Goal: Task Accomplishment & Management: Complete application form

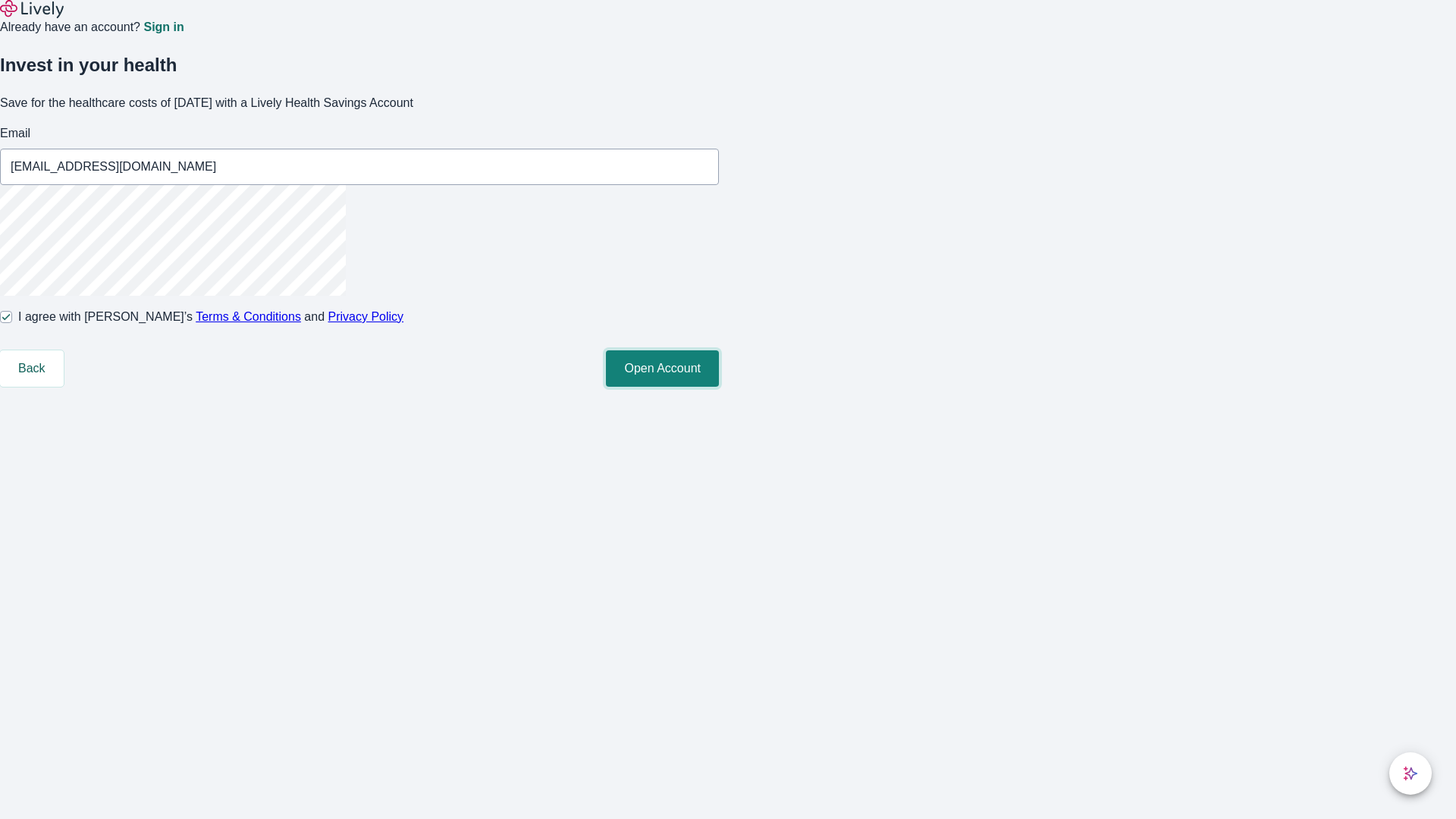
click at [719, 387] on button "Open Account" at bounding box center [662, 369] width 113 height 37
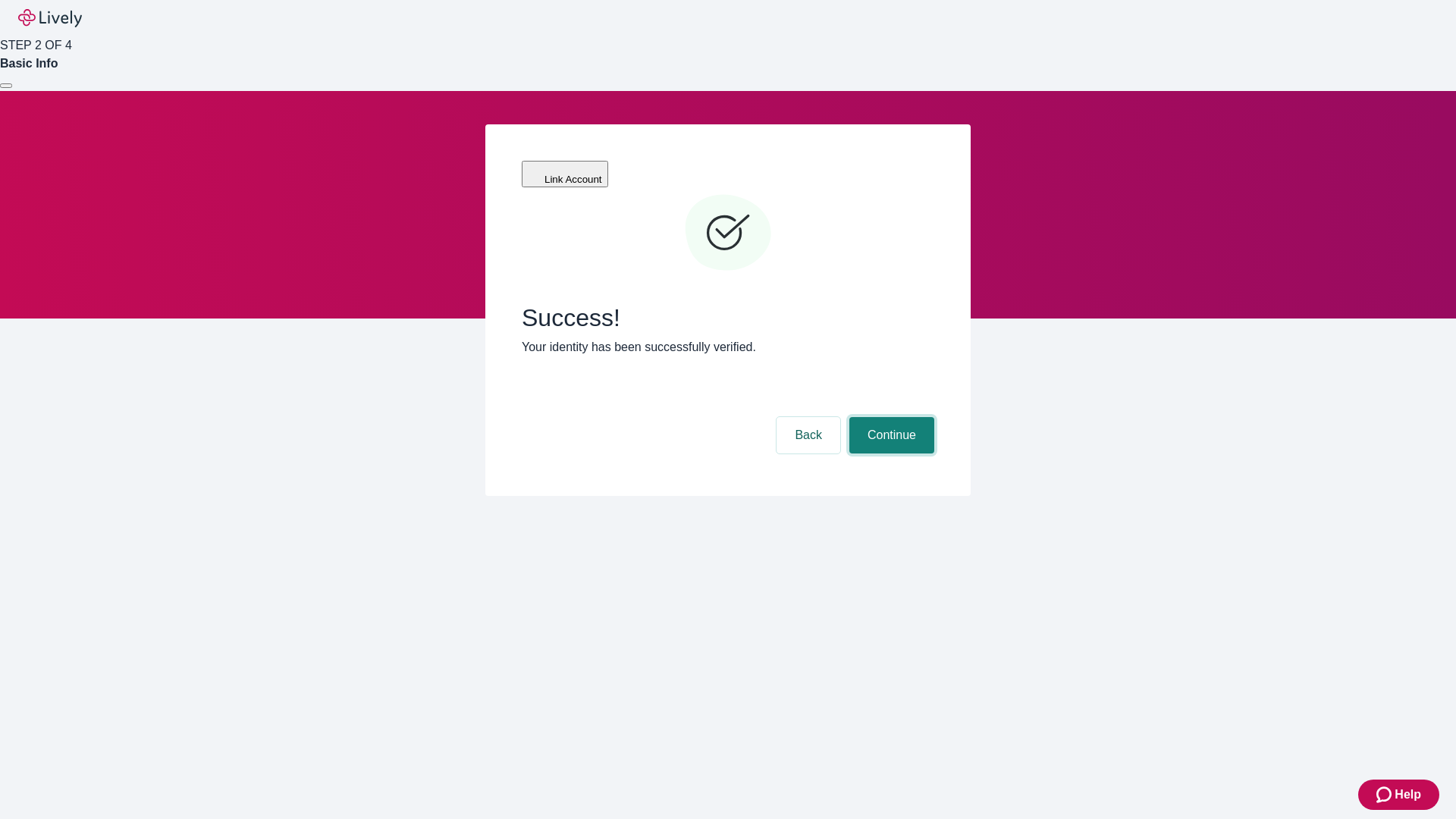
click at [890, 417] on button "Continue" at bounding box center [892, 436] width 85 height 37
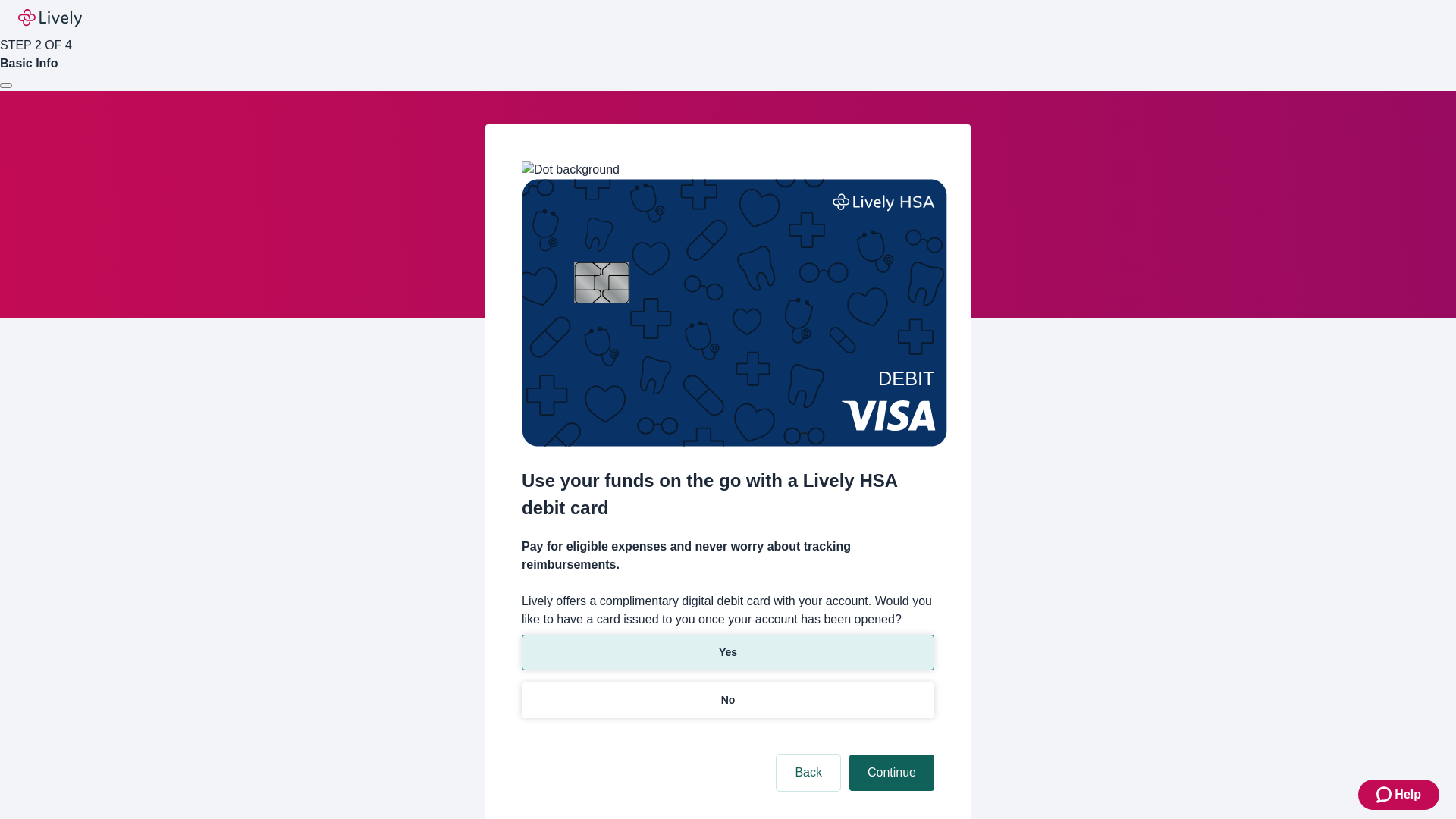
click at [727, 645] on p "Yes" at bounding box center [728, 653] width 18 height 15
click at [890, 755] on button "Continue" at bounding box center [892, 774] width 85 height 37
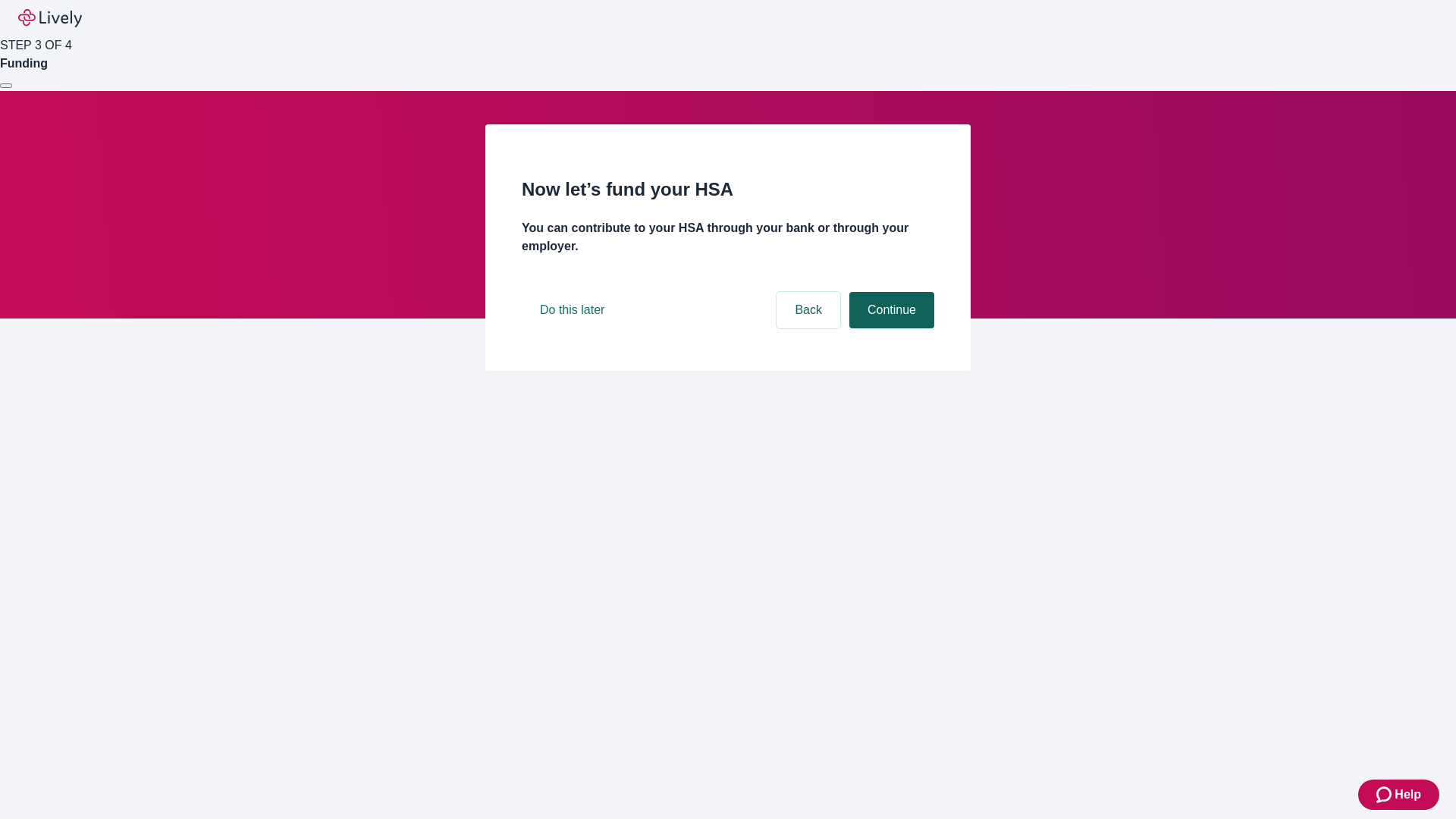
click at [890, 328] on button "Continue" at bounding box center [892, 310] width 85 height 37
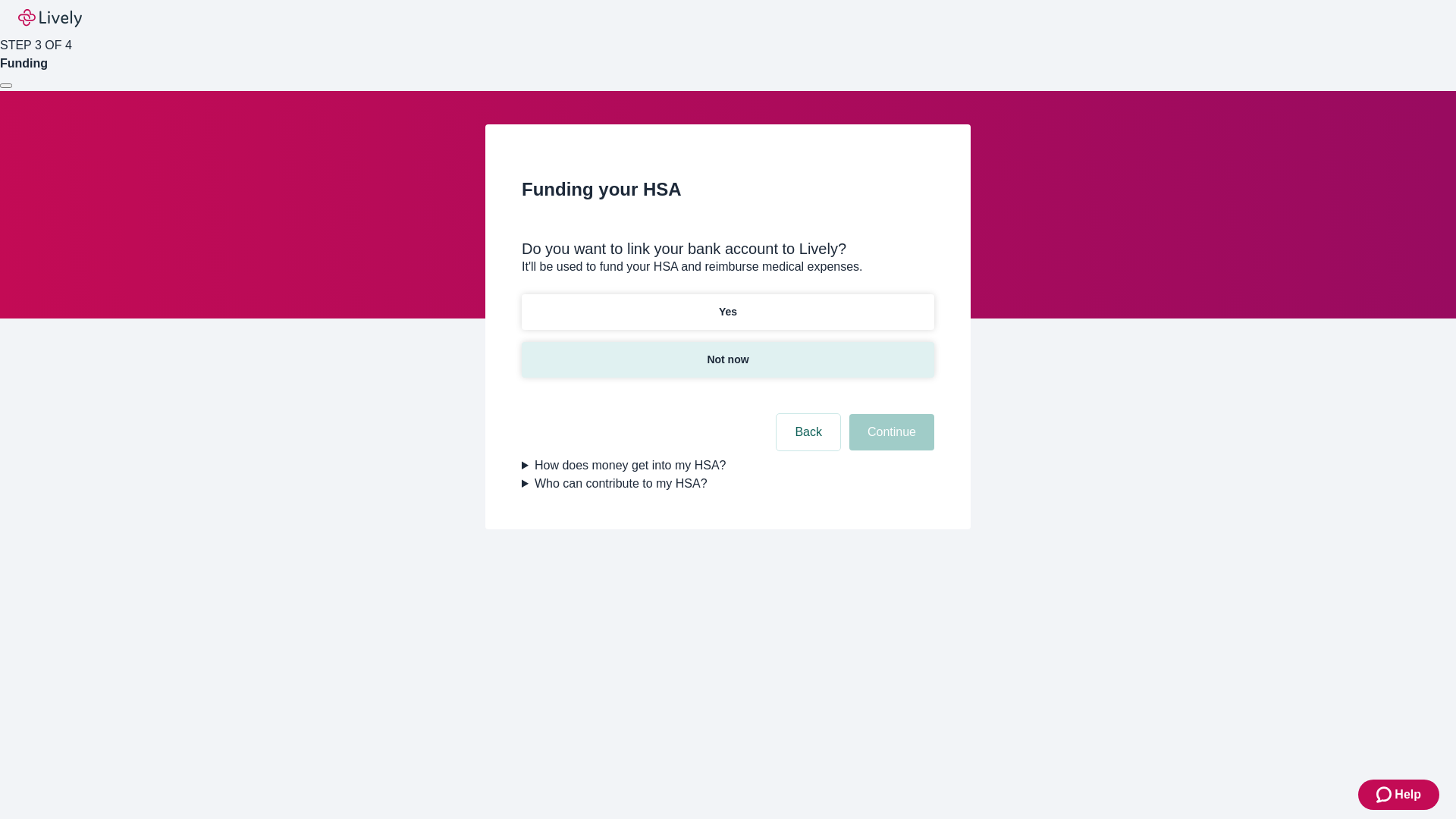
click at [727, 353] on p "Not now" at bounding box center [727, 360] width 42 height 15
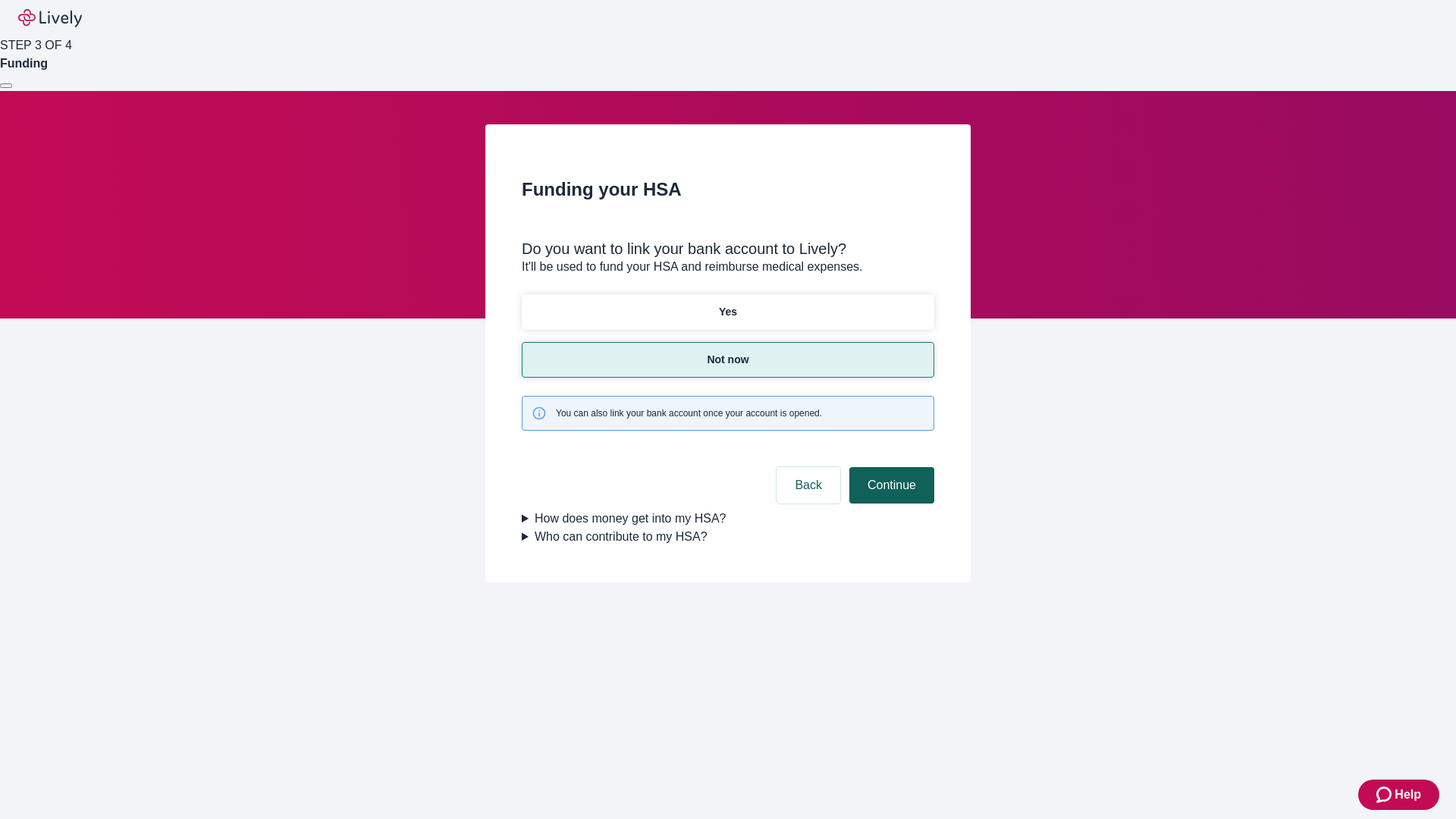
click at [890, 467] on button "Continue" at bounding box center [892, 486] width 85 height 37
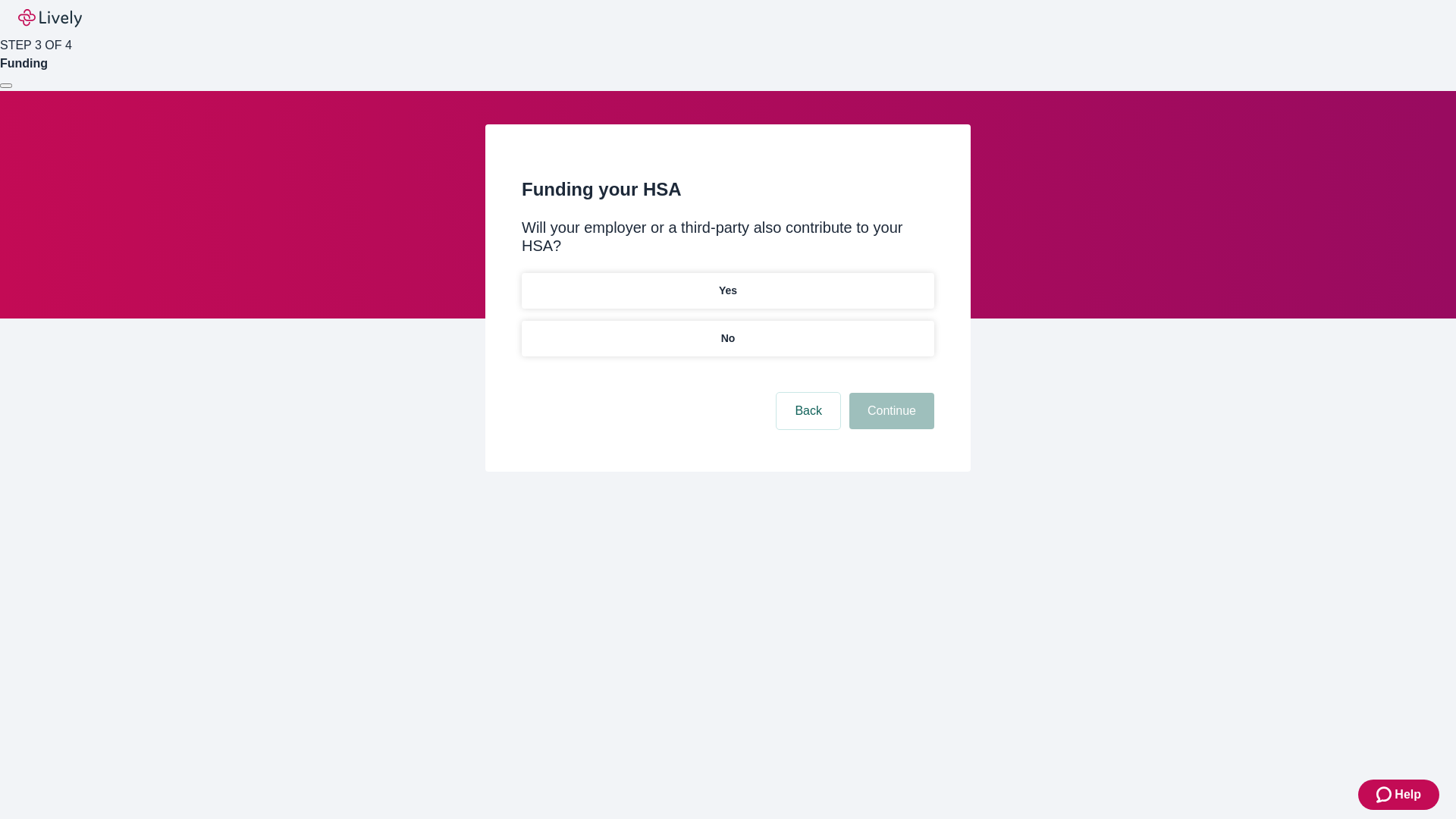
click at [727, 331] on p "No" at bounding box center [728, 339] width 14 height 15
click at [890, 393] on button "Continue" at bounding box center [892, 411] width 85 height 37
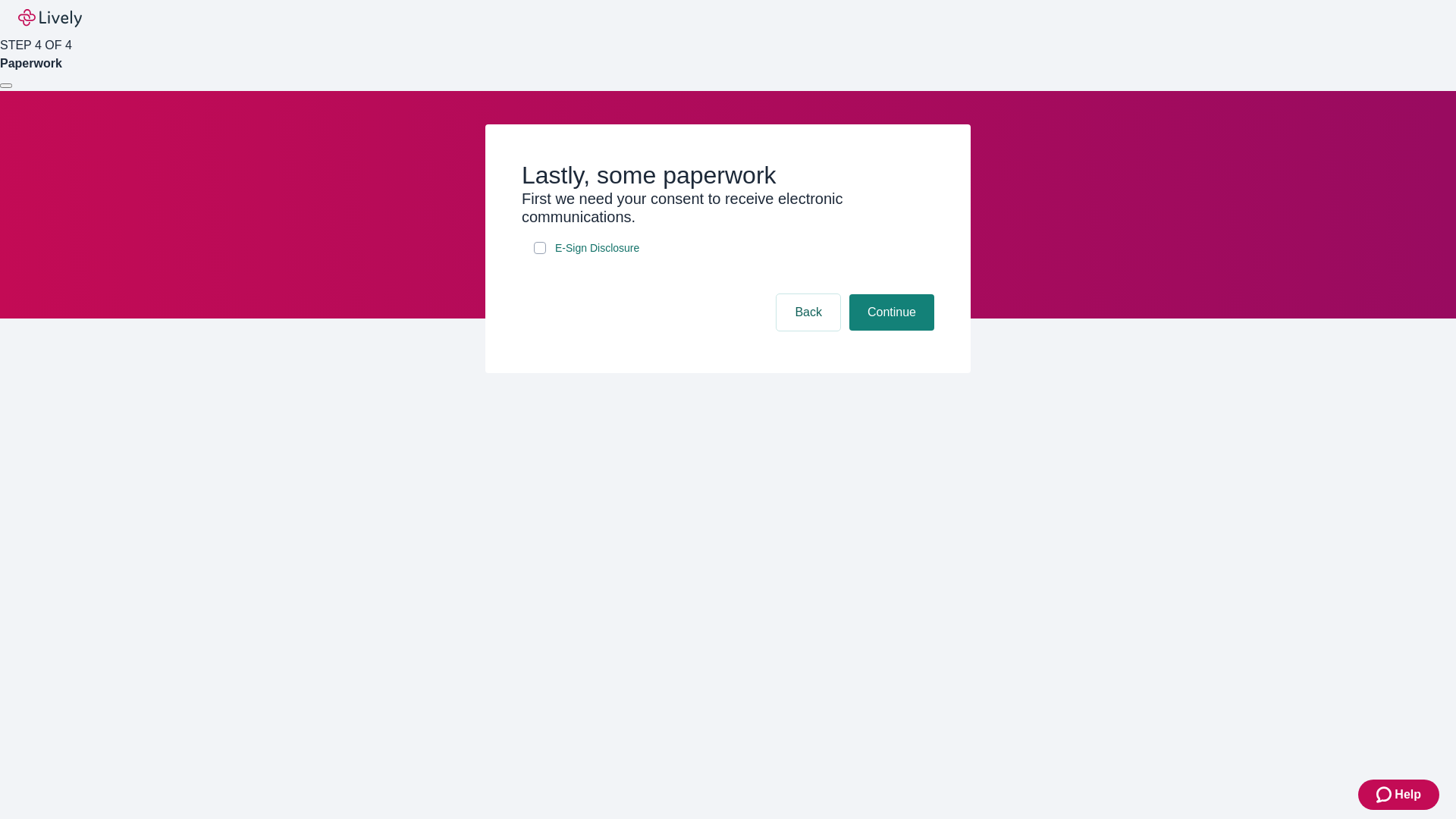
click at [540, 254] on input "E-Sign Disclosure" at bounding box center [540, 248] width 13 height 13
checkbox input "true"
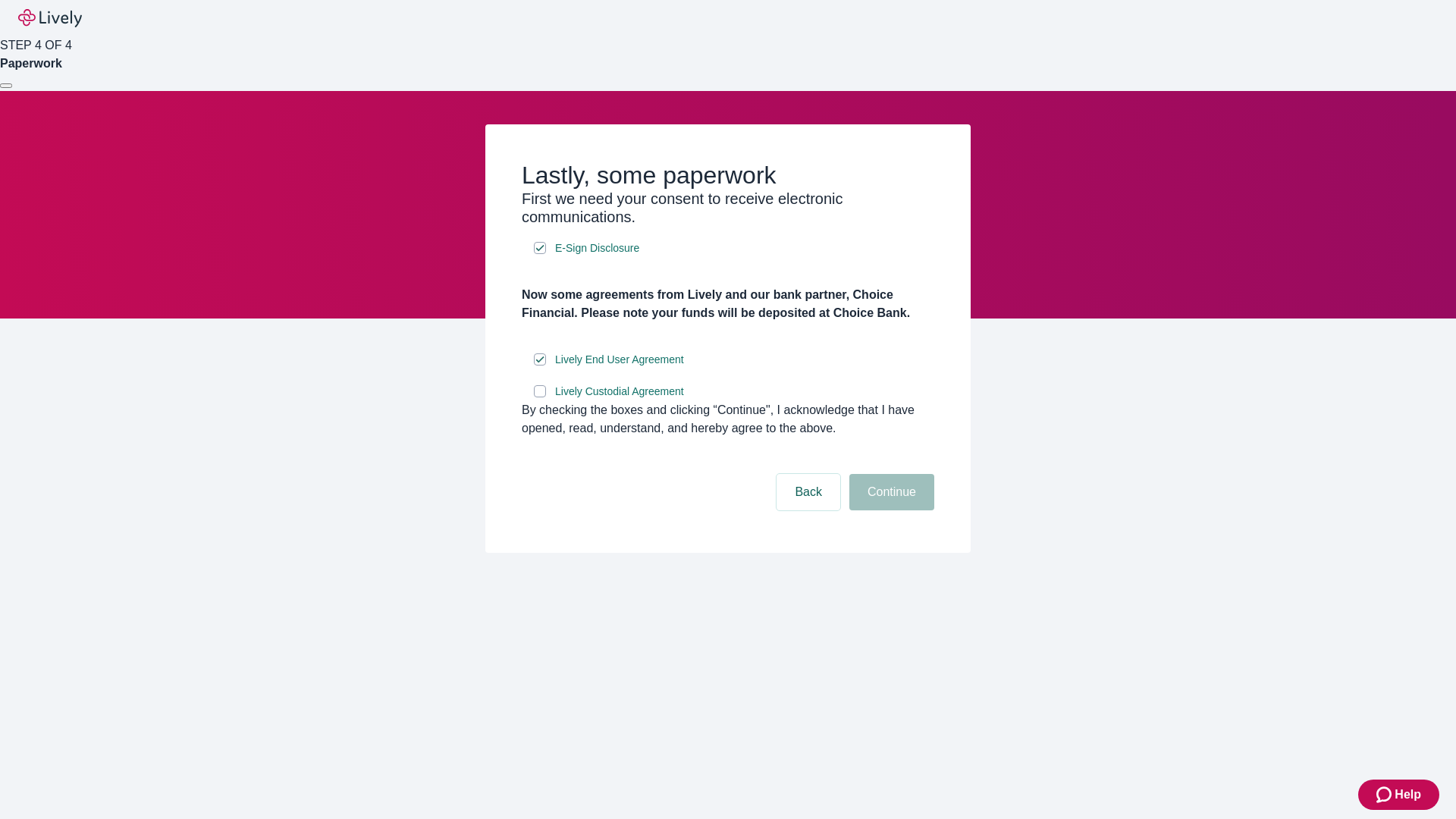
click at [540, 398] on input "Lively Custodial Agreement" at bounding box center [540, 391] width 13 height 13
checkbox input "true"
click at [890, 511] on button "Continue" at bounding box center [892, 493] width 85 height 37
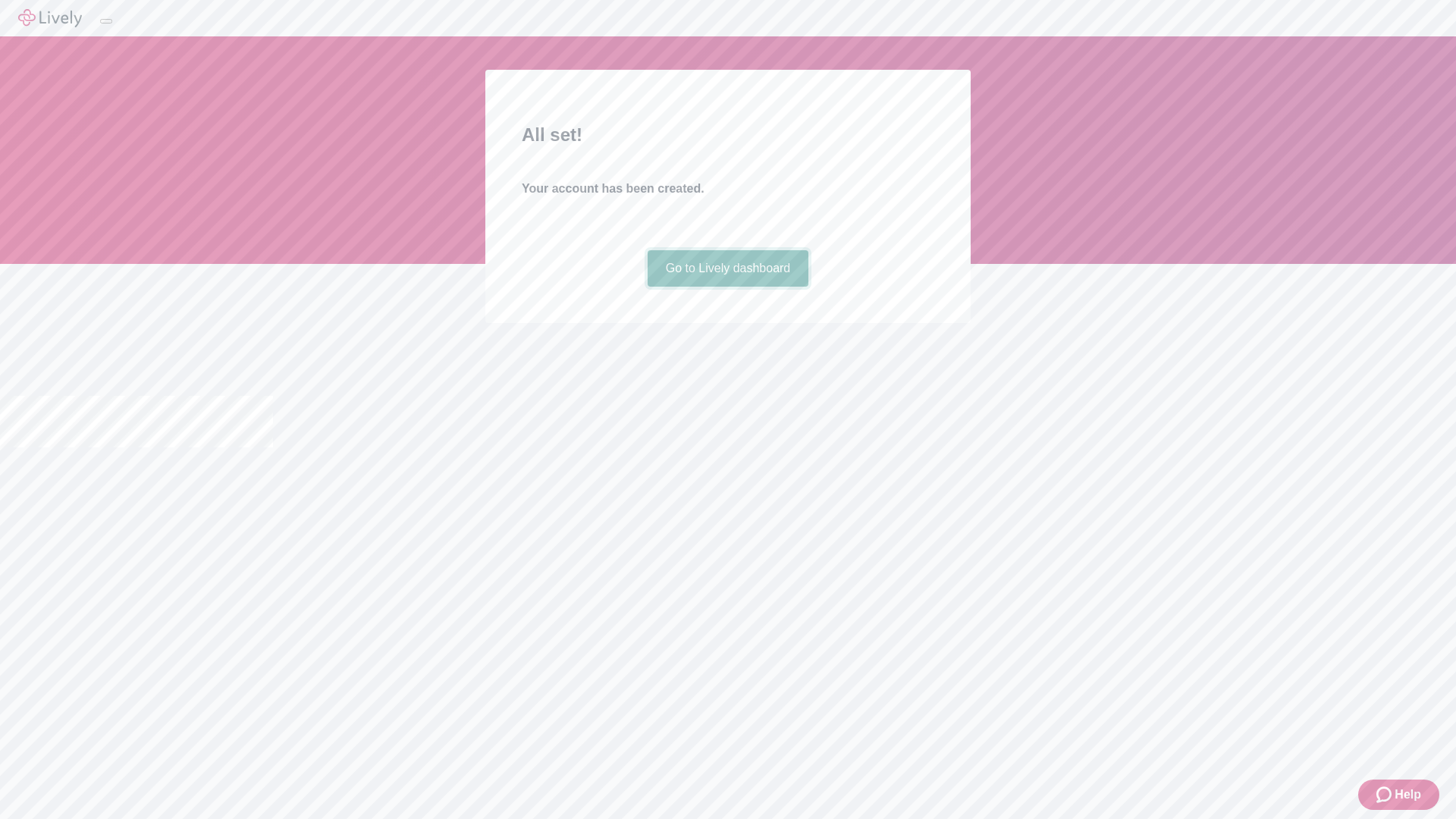
click at [727, 287] on link "Go to Lively dashboard" at bounding box center [728, 268] width 161 height 37
